Goal: Feedback & Contribution: Leave review/rating

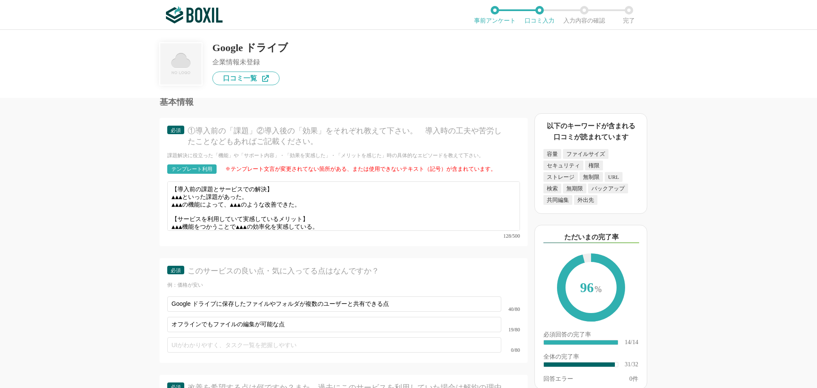
scroll to position [2165, 0]
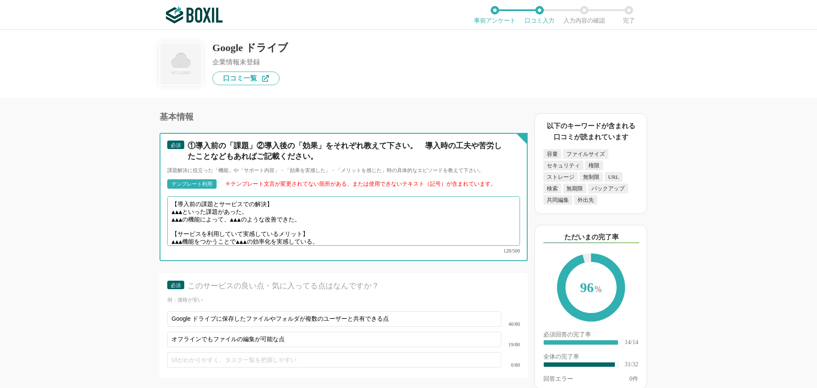
click at [190, 205] on textarea "【導入前の課題とサービスでの解決】 ▲▲▲といった課題があった。 ▲▲▲の機能によって、▲▲▲のような改善できた。 【サービスを利用していて実感しているメリッ…" at bounding box center [343, 220] width 353 height 49
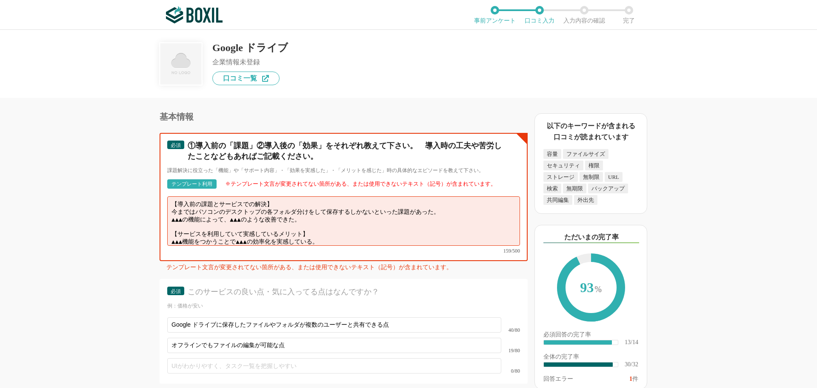
click at [192, 212] on textarea "【導入前の課題とサービスでの解決】 今まではパソコンのデスクトップの各フォルダ分けをして保存するしかないといった課題があった。 ▲▲▲の機能によって、▲▲▲の…" at bounding box center [343, 220] width 353 height 49
click at [333, 211] on textarea "【導入前の課題とサービスでの解決】 今まではパソコンのデスクトップの各フォルダ分けをして保存するしかないといった課題があった。 クラウド保存の機能によって、▲…" at bounding box center [343, 220] width 353 height 49
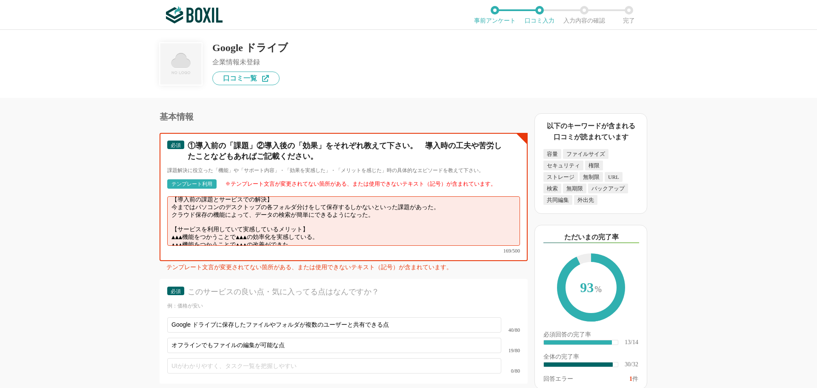
scroll to position [6, 0]
click at [332, 225] on textarea "【導入前の課題とサービスでの解決】 今まではパソコンのデスクトップの各フォルダ分けをして保存するしかないといった課題があった。 クラウド保存の機能によって、デ…" at bounding box center [343, 220] width 353 height 49
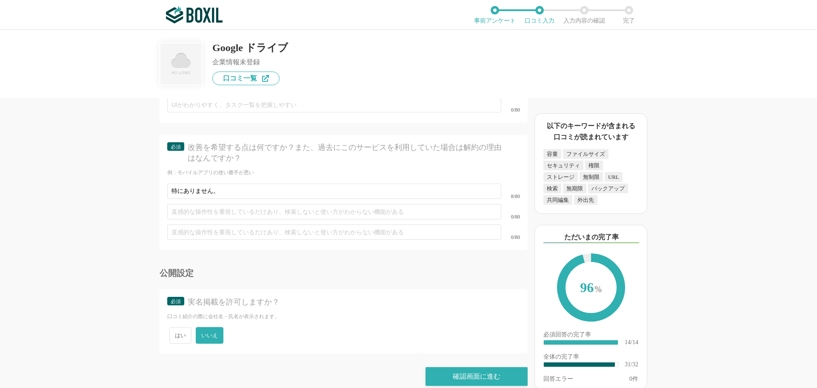
scroll to position [2420, 0]
type textarea "【導入前の課題とサービスでの解決】 今まではパソコンのデスクトップの各フォルダ分けをして保存するしかないといった課題があった。 クラウド保存の機能によって、デ…"
click at [460, 366] on div "確認画面に進む" at bounding box center [477, 375] width 102 height 19
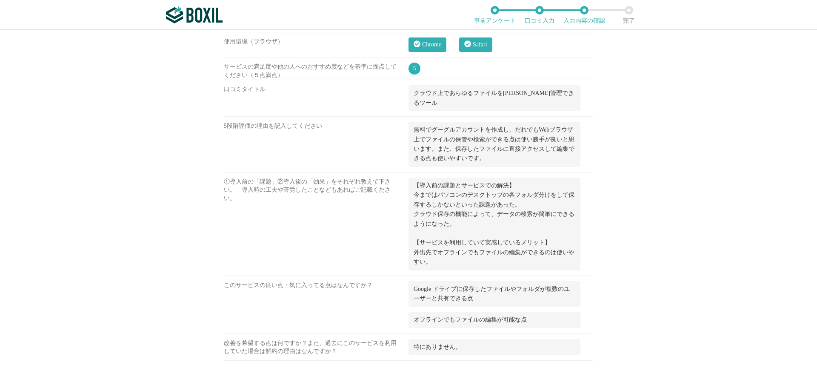
scroll to position [979, 0]
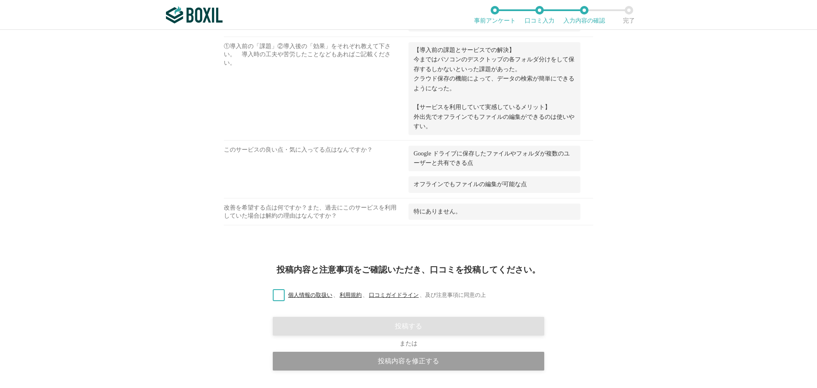
click at [275, 291] on label "個人情報の取扱い 、 利用規約 、 口コミガイドライン 、 及び注意事項に同意の上" at bounding box center [376, 295] width 220 height 9
click at [0, 0] on input "個人情報の取扱い 、 利用規約 、 口コミガイドライン 、 及び注意事項に同意の上" at bounding box center [0, 0] width 0 height 0
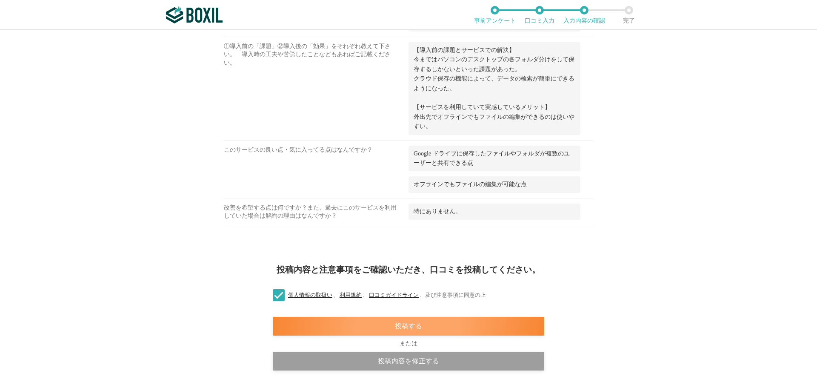
click at [340, 320] on div "投稿する" at bounding box center [409, 326] width 272 height 19
